Goal: Task Accomplishment & Management: Manage account settings

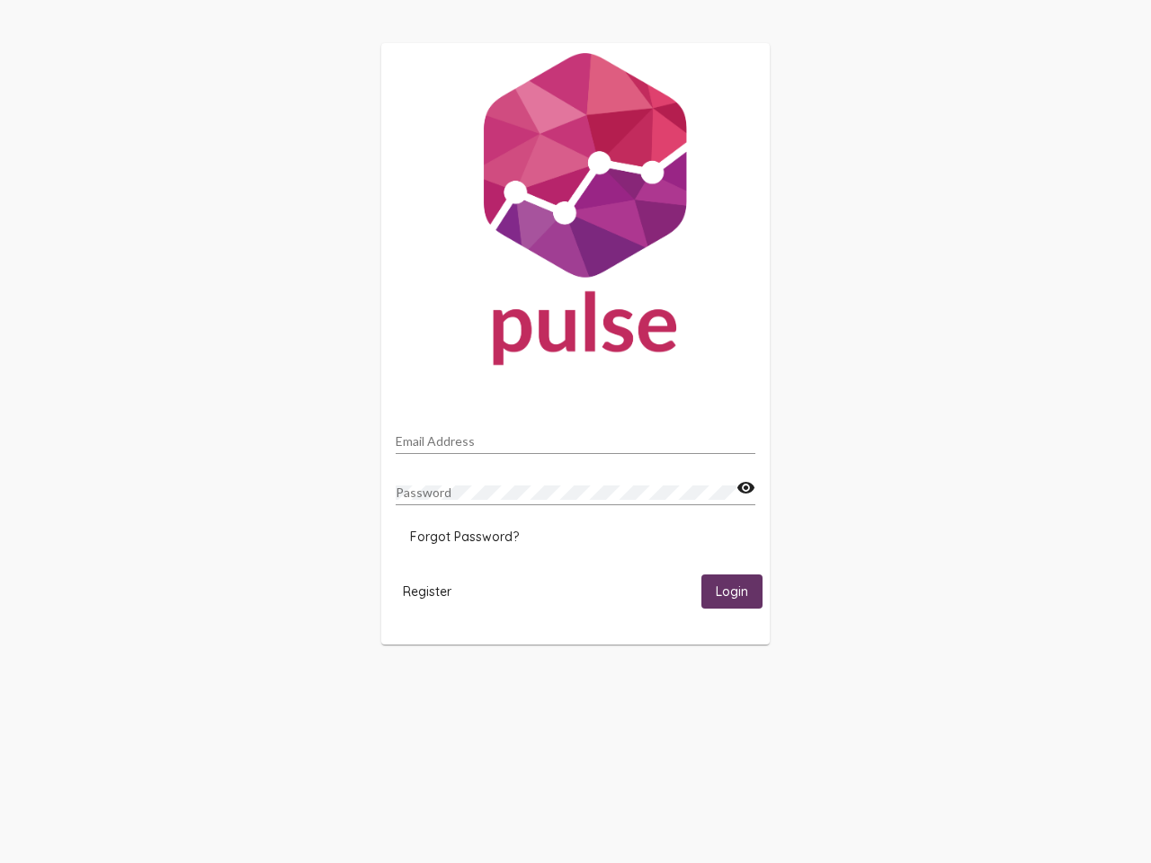
click at [576, 436] on input "Email Address" at bounding box center [576, 441] width 360 height 14
click at [746, 488] on mat-icon "visibility" at bounding box center [746, 489] width 19 height 22
click at [464, 537] on span "Forgot Password?" at bounding box center [464, 537] width 109 height 16
click at [427, 591] on span "Register" at bounding box center [427, 592] width 49 height 16
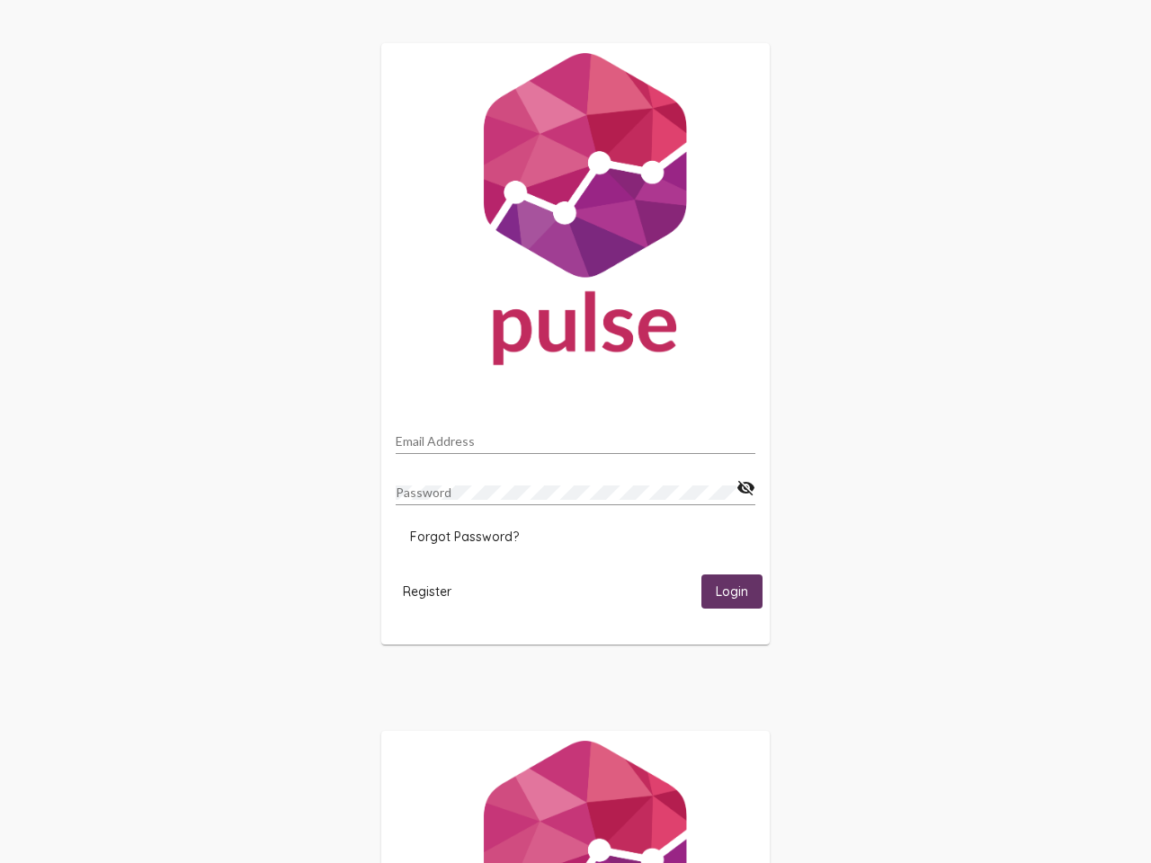
click at [732, 591] on span "Login" at bounding box center [732, 593] width 32 height 16
